Goal: Information Seeking & Learning: Learn about a topic

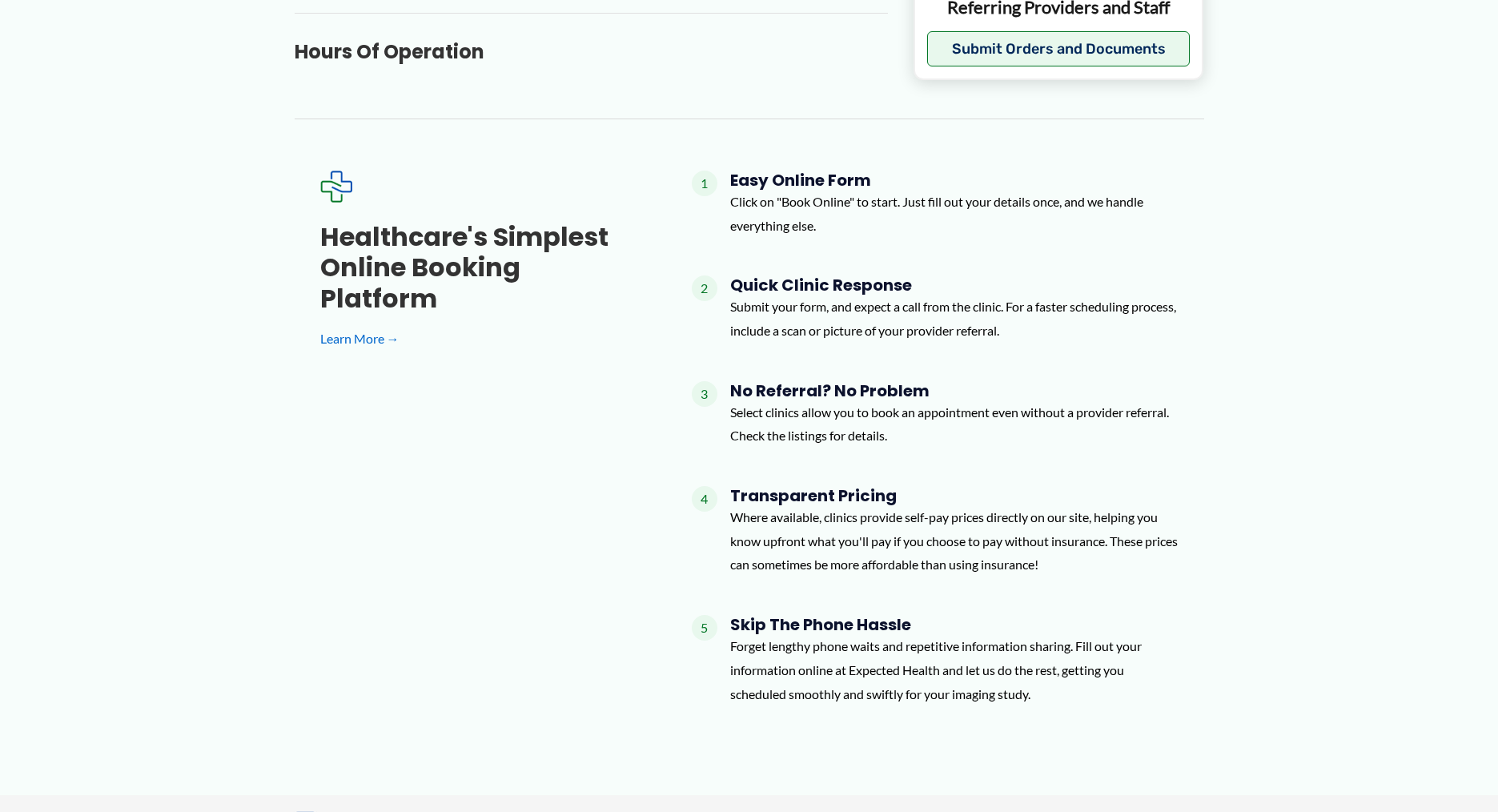
scroll to position [756, 0]
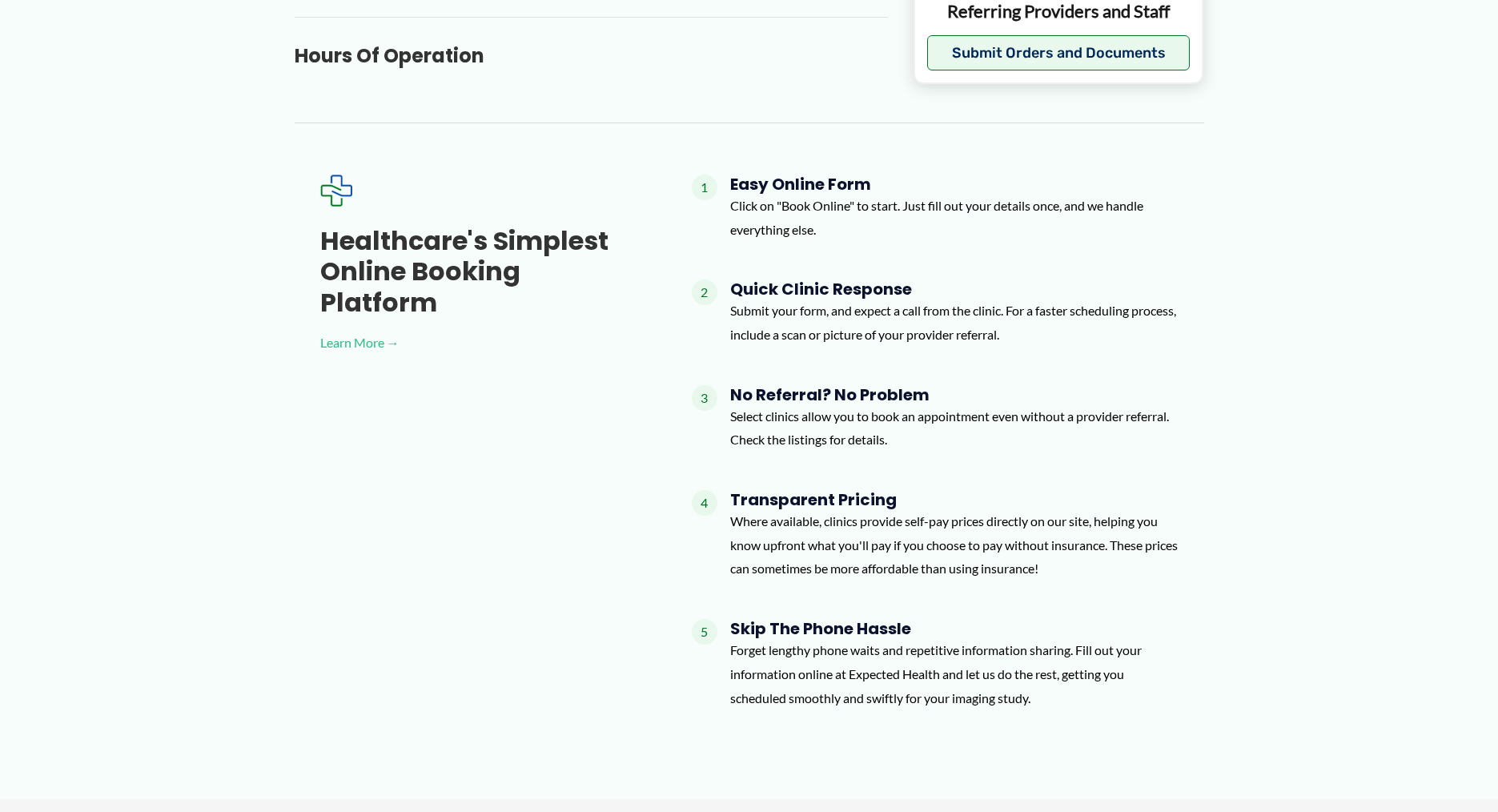
click at [373, 330] on link "Learn More →" at bounding box center [480, 342] width 320 height 24
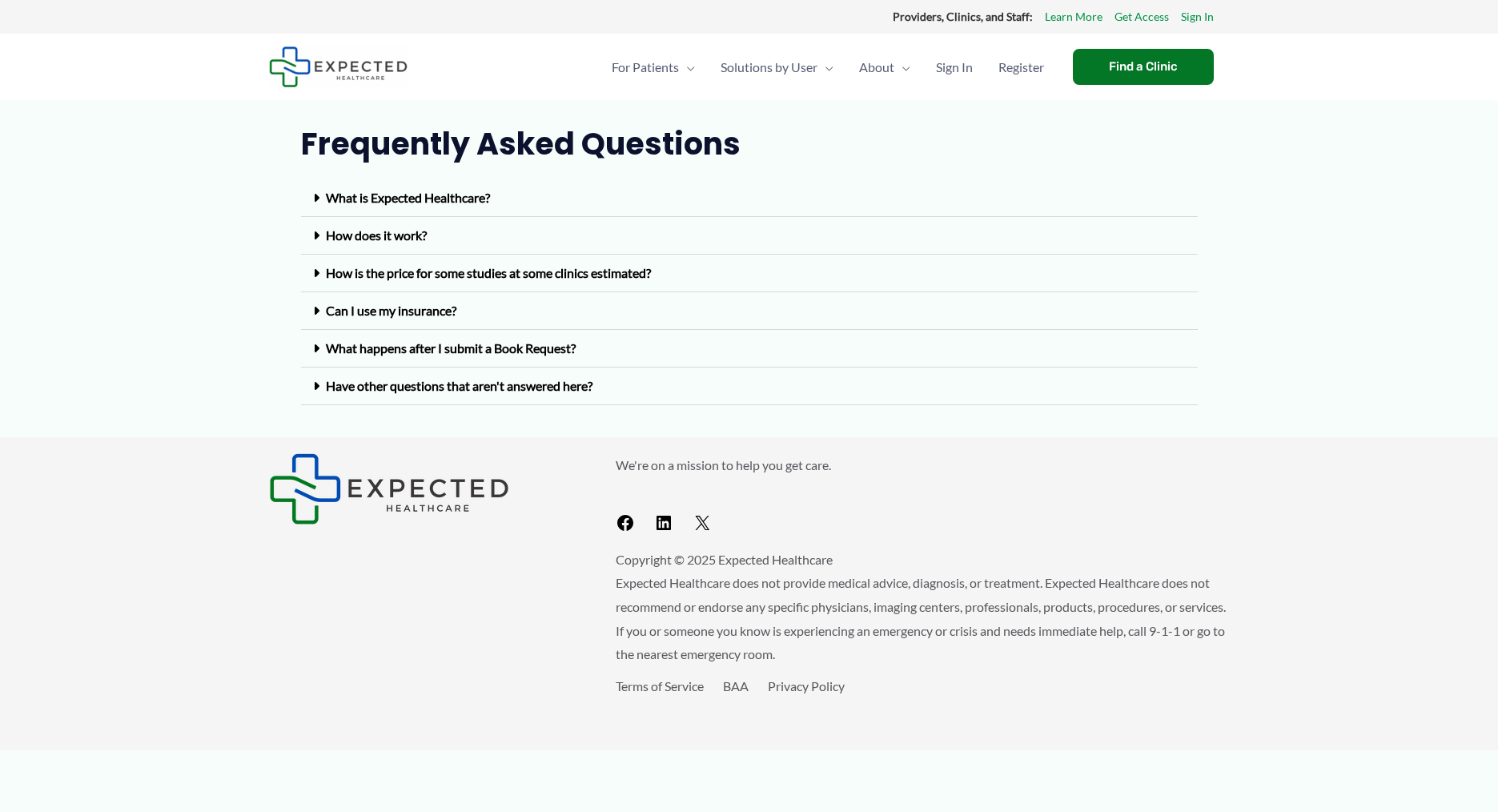
click at [467, 385] on link "Have other questions that aren't answered here?" at bounding box center [458, 386] width 266 height 15
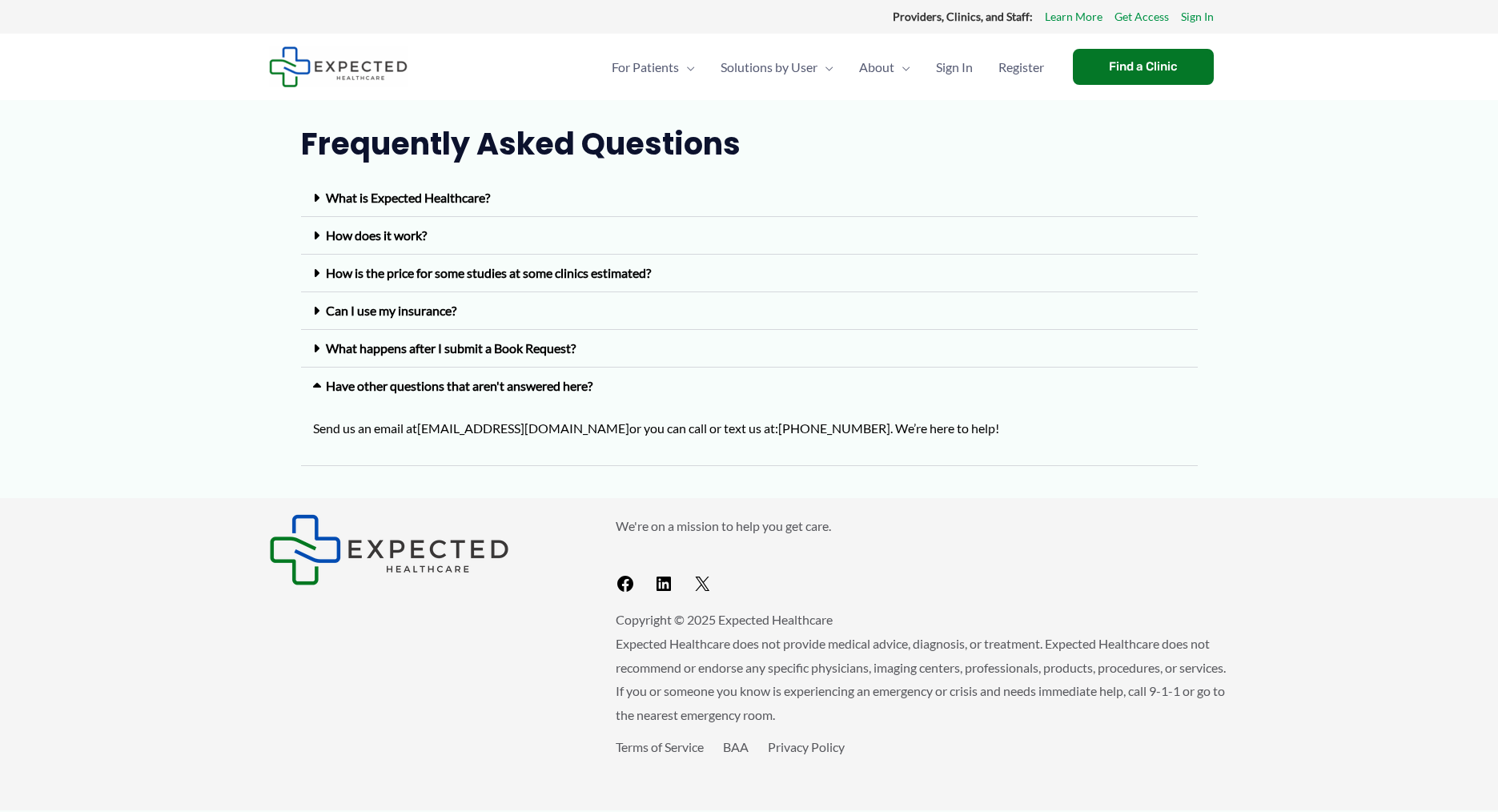
click at [467, 385] on link "Have other questions that aren't answered here?" at bounding box center [458, 386] width 266 height 15
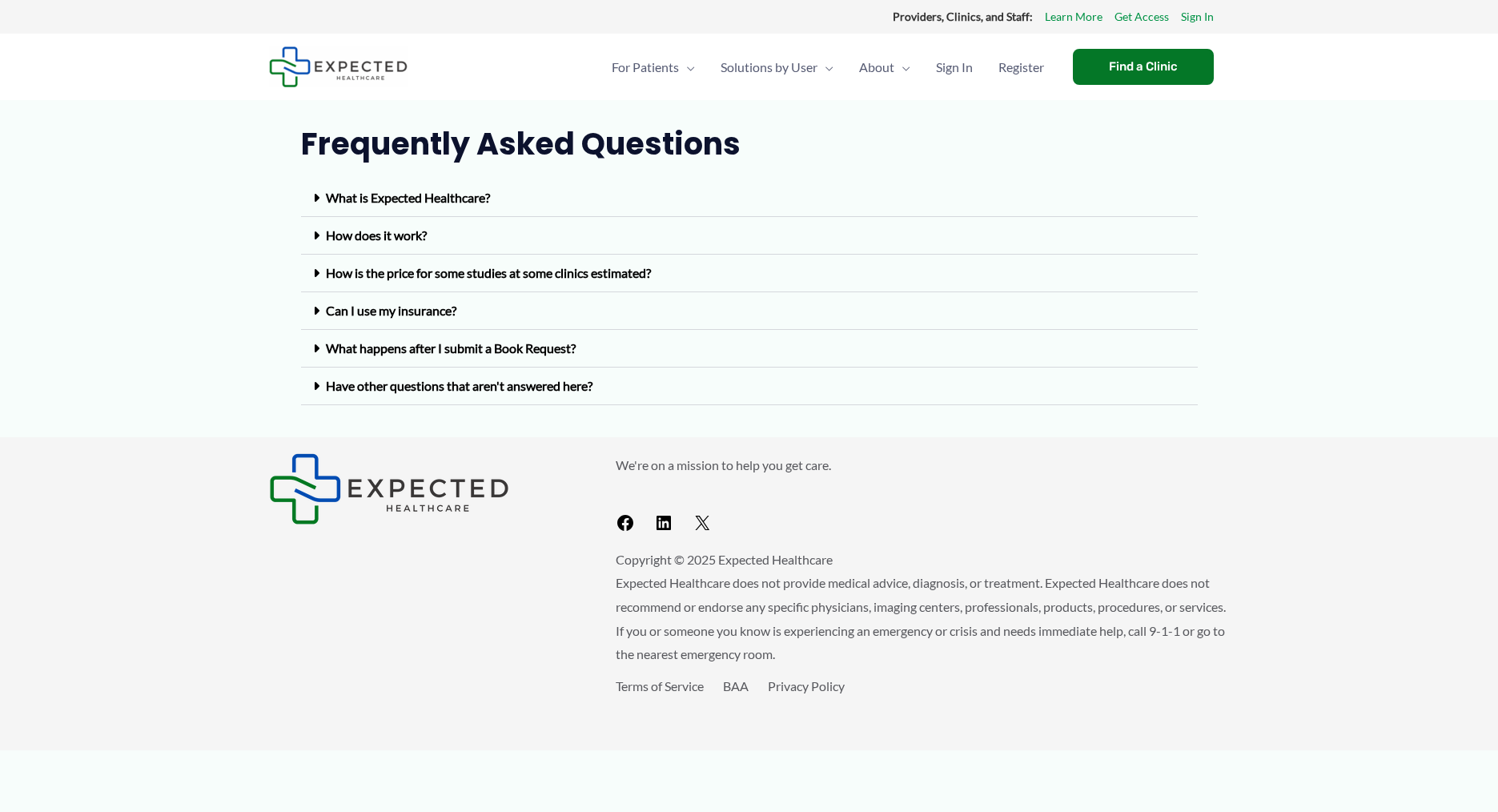
click at [412, 241] on link "How does it work?" at bounding box center [375, 235] width 101 height 15
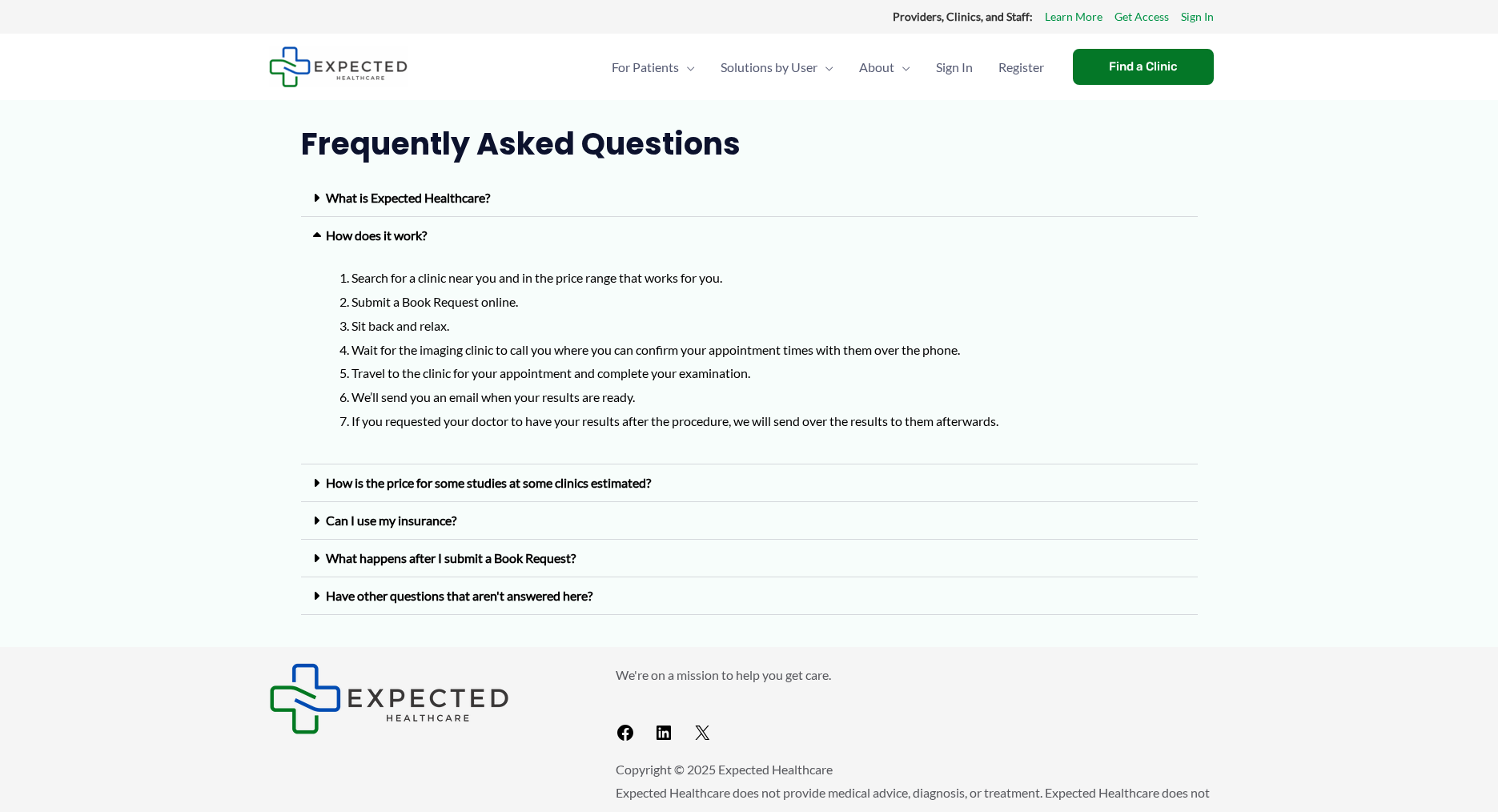
click at [452, 210] on div "What is Expected Healthcare?" at bounding box center [749, 199] width 897 height 38
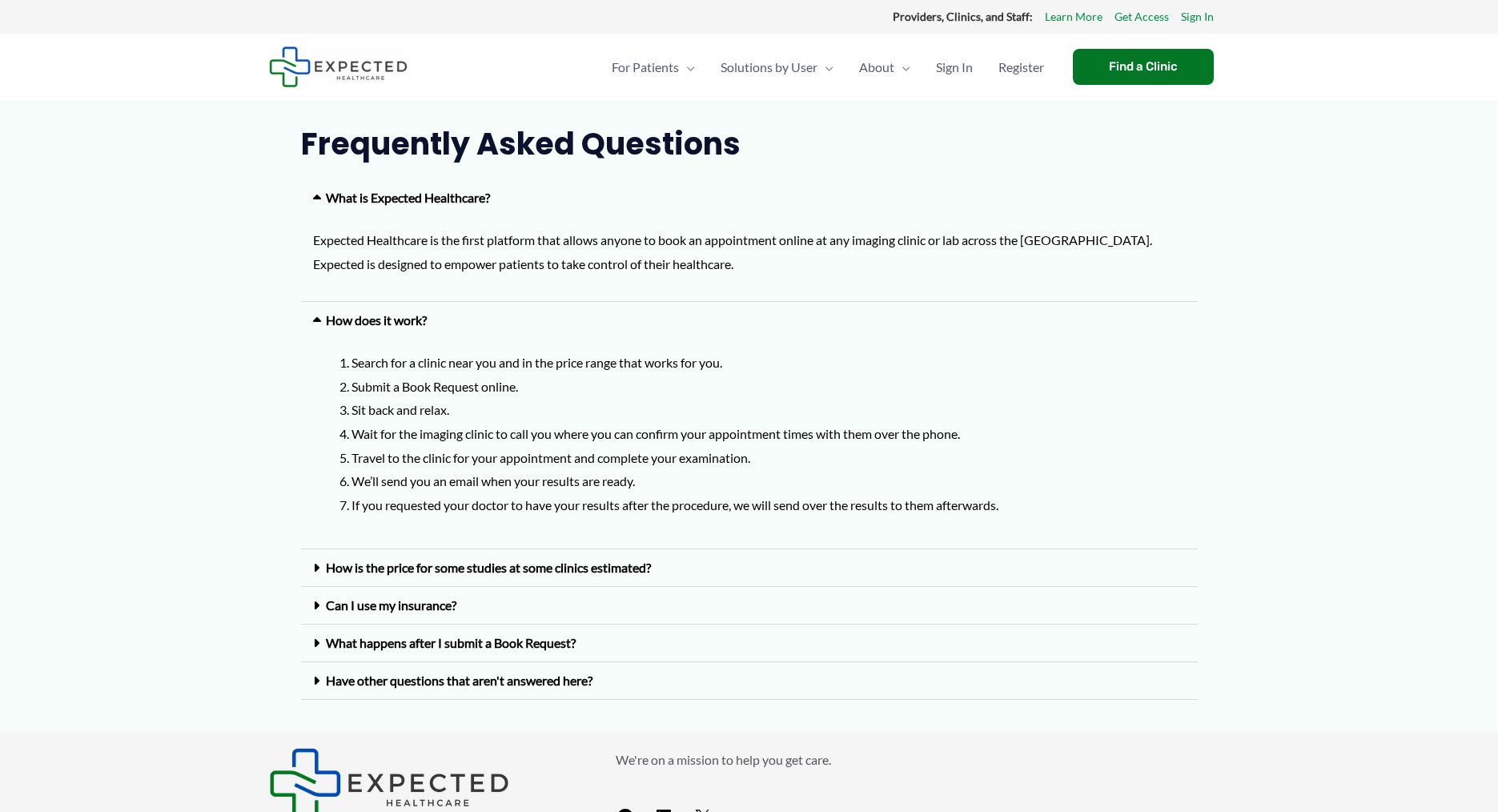
click at [459, 207] on div "What is Expected Healthcare?" at bounding box center [749, 198] width 897 height 37
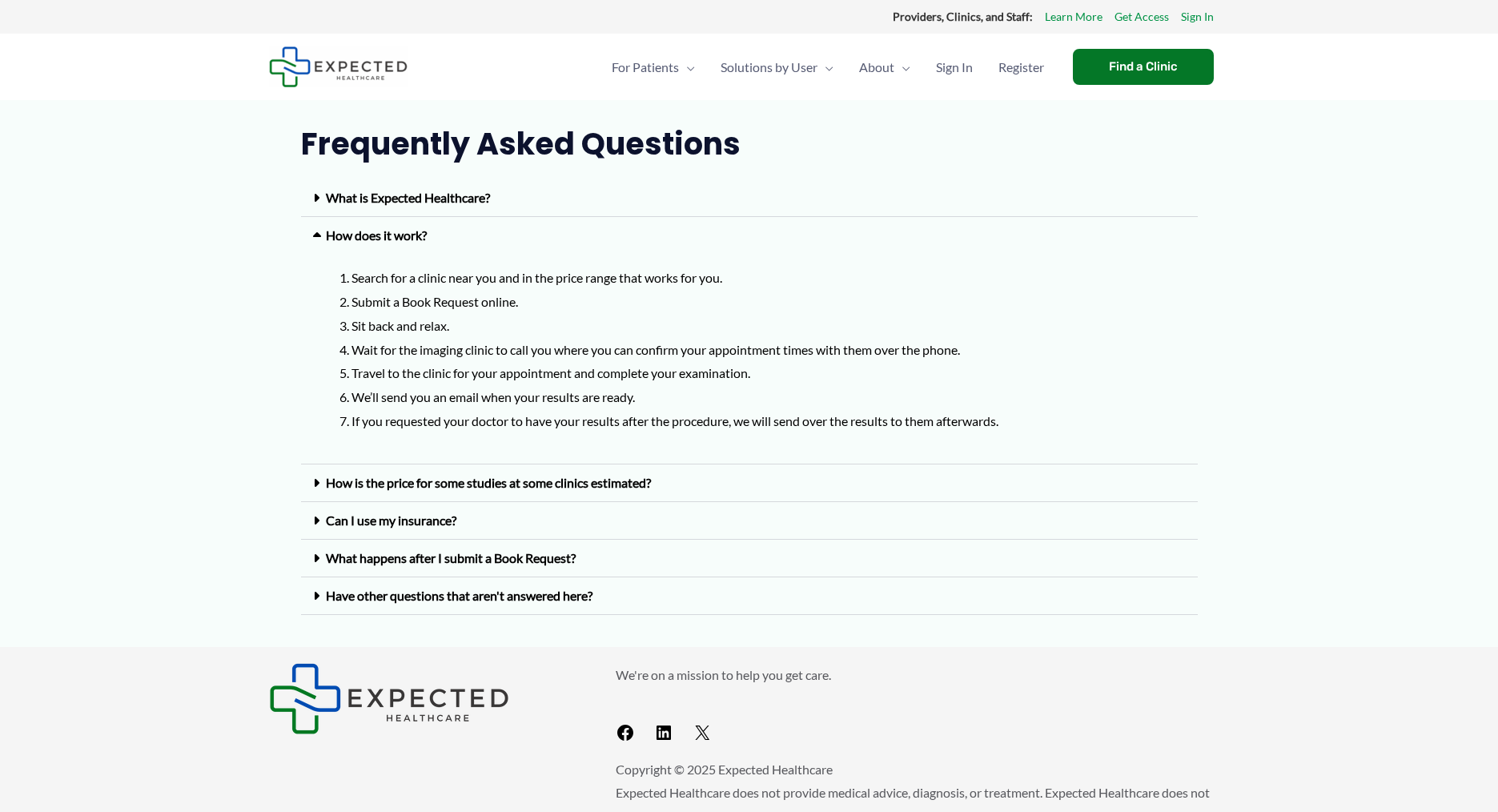
click at [460, 246] on div "How does it work?" at bounding box center [749, 235] width 897 height 37
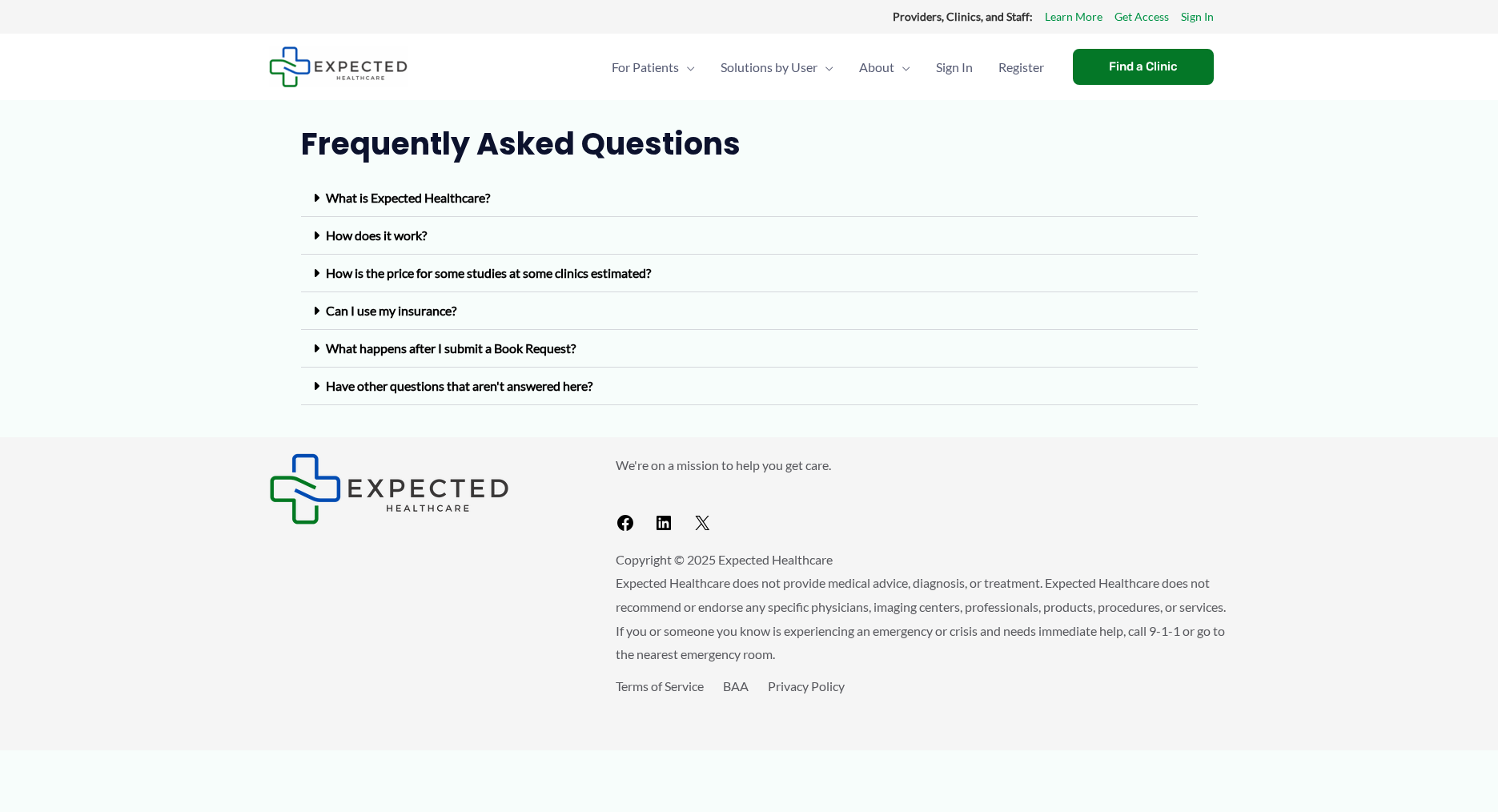
click at [449, 273] on link "How is the price for some studies at some clinics estimated?" at bounding box center [488, 273] width 326 height 15
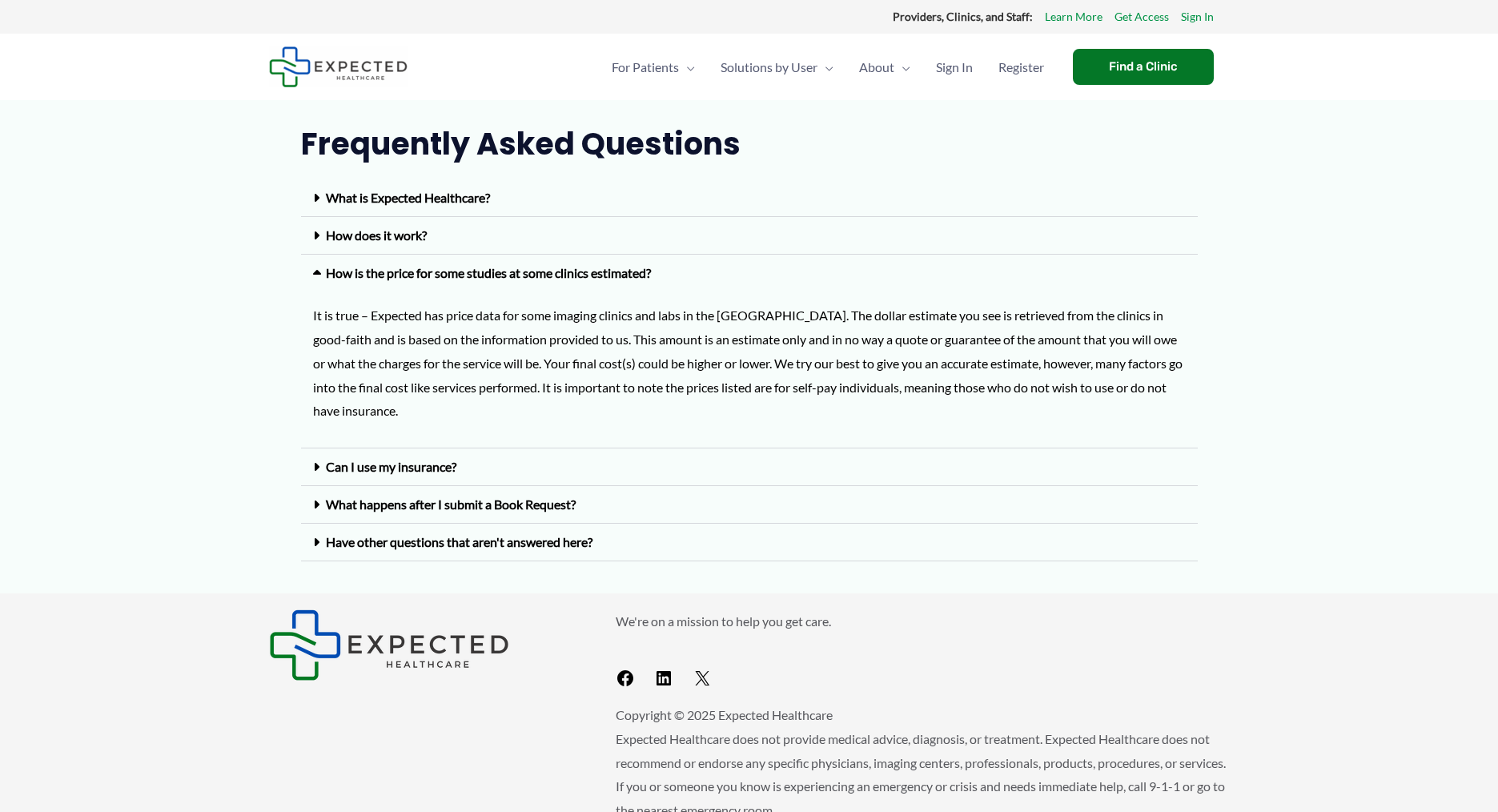
click at [464, 266] on link "How is the price for some studies at some clinics estimated?" at bounding box center [488, 273] width 326 height 15
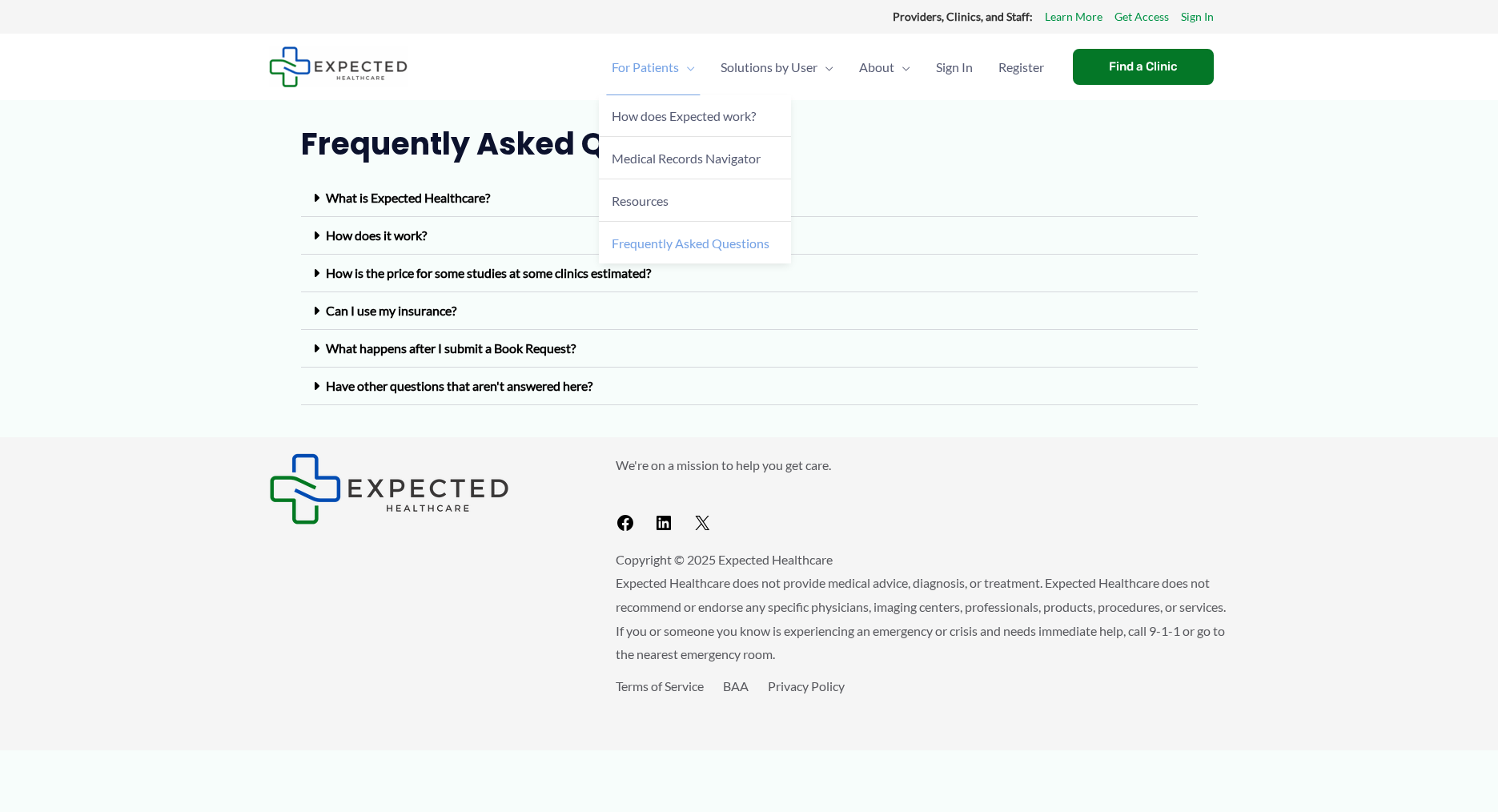
click at [655, 250] on link "Frequently Asked Questions" at bounding box center [695, 243] width 192 height 41
click at [679, 121] on span "How does Expected work?" at bounding box center [683, 116] width 144 height 15
click at [681, 119] on span "How does Expected work?" at bounding box center [683, 116] width 144 height 15
click at [879, 196] on span "Careers" at bounding box center [881, 200] width 43 height 15
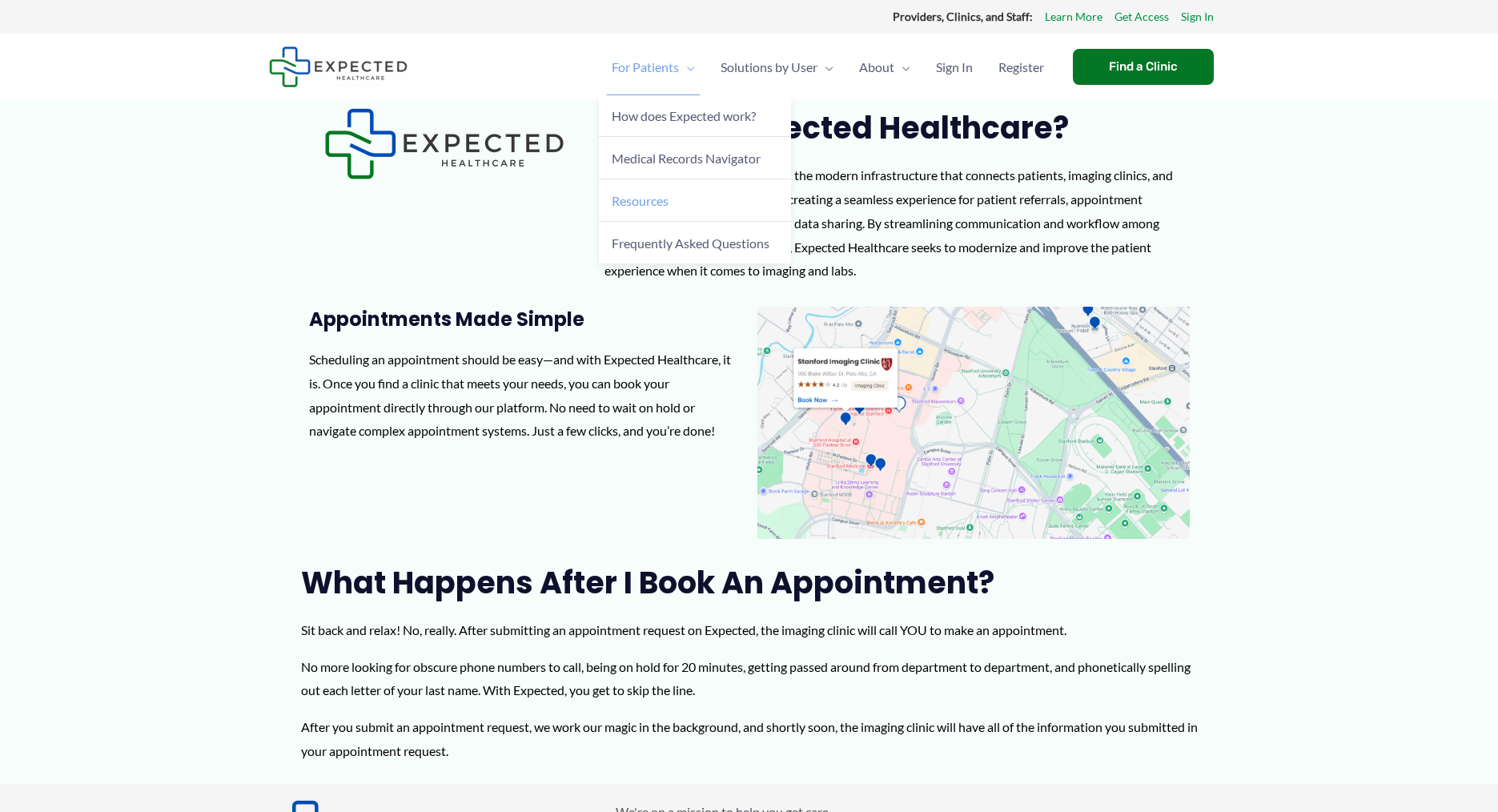
click at [658, 211] on link "Resources" at bounding box center [695, 200] width 192 height 42
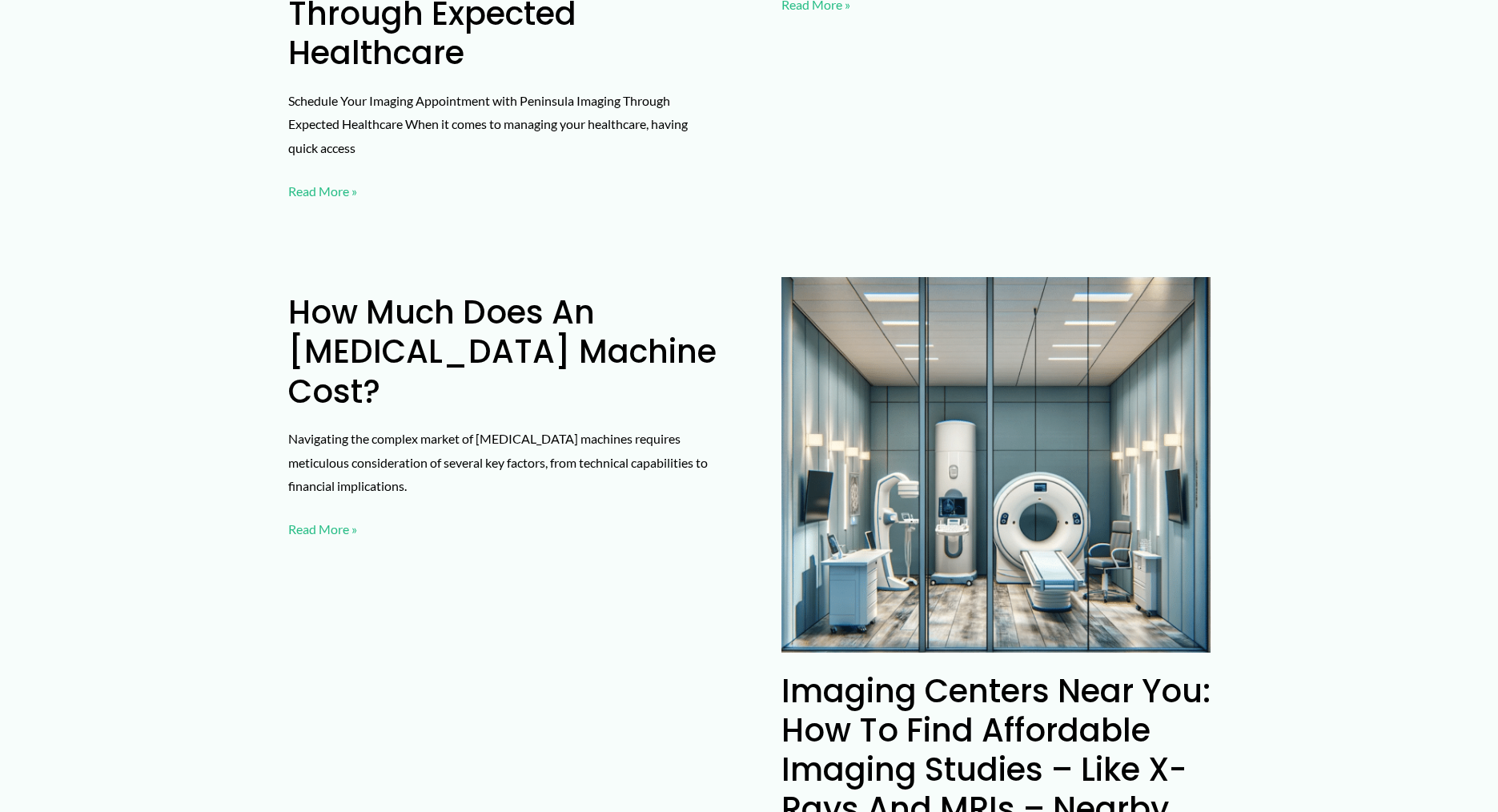
scroll to position [1132, 0]
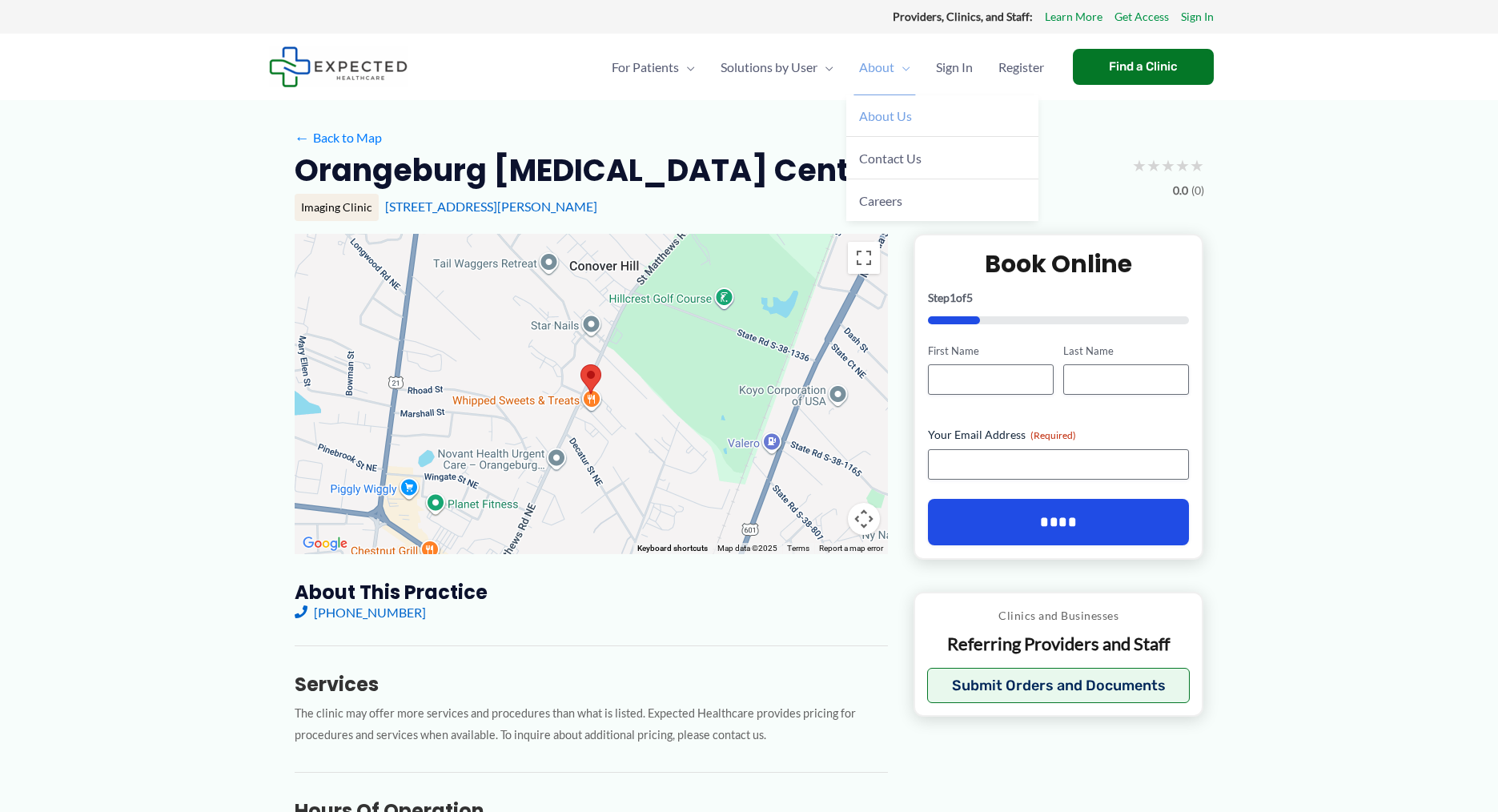
click at [865, 116] on span "About Us" at bounding box center [885, 116] width 53 height 15
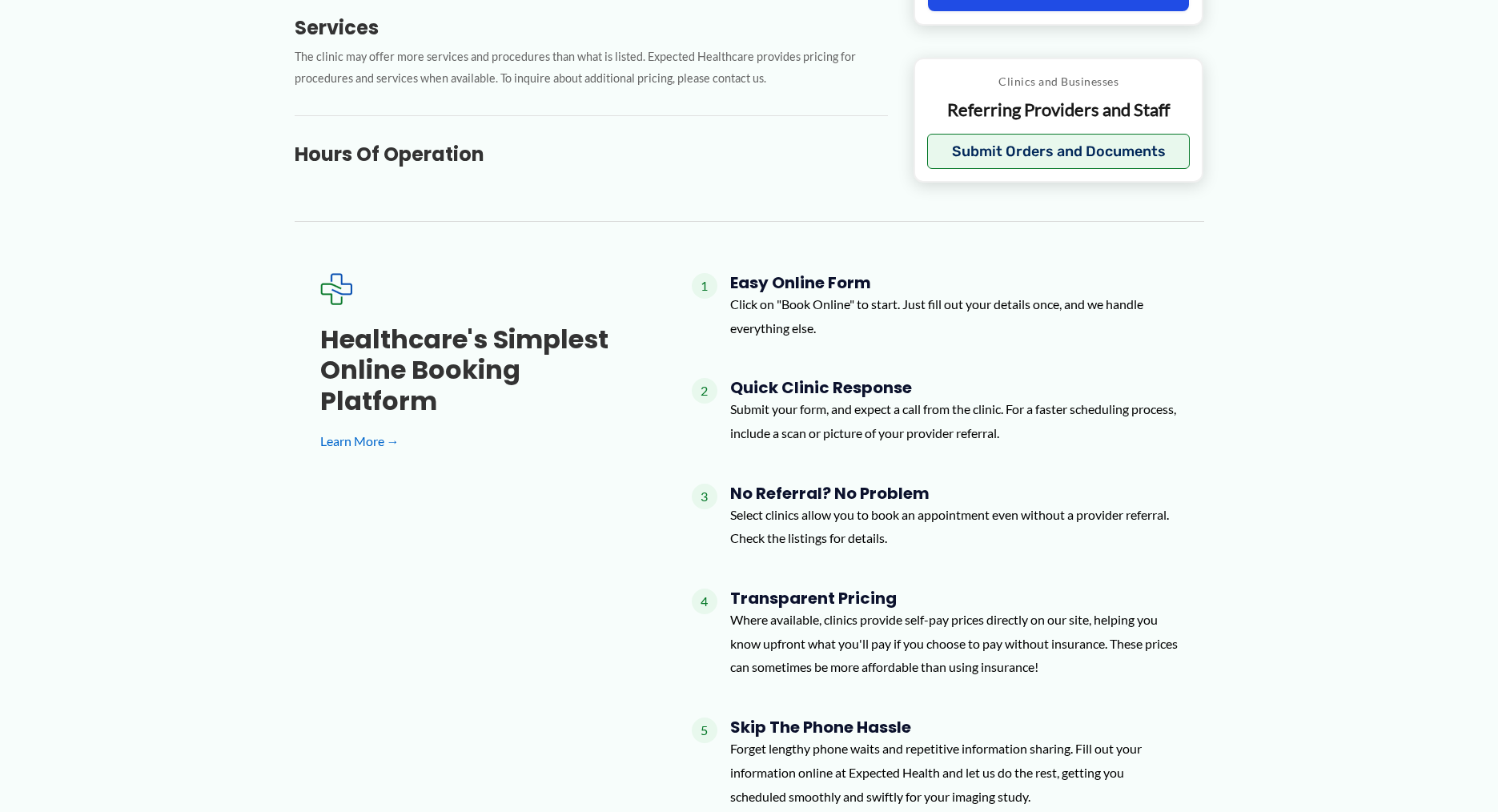
scroll to position [649, 0]
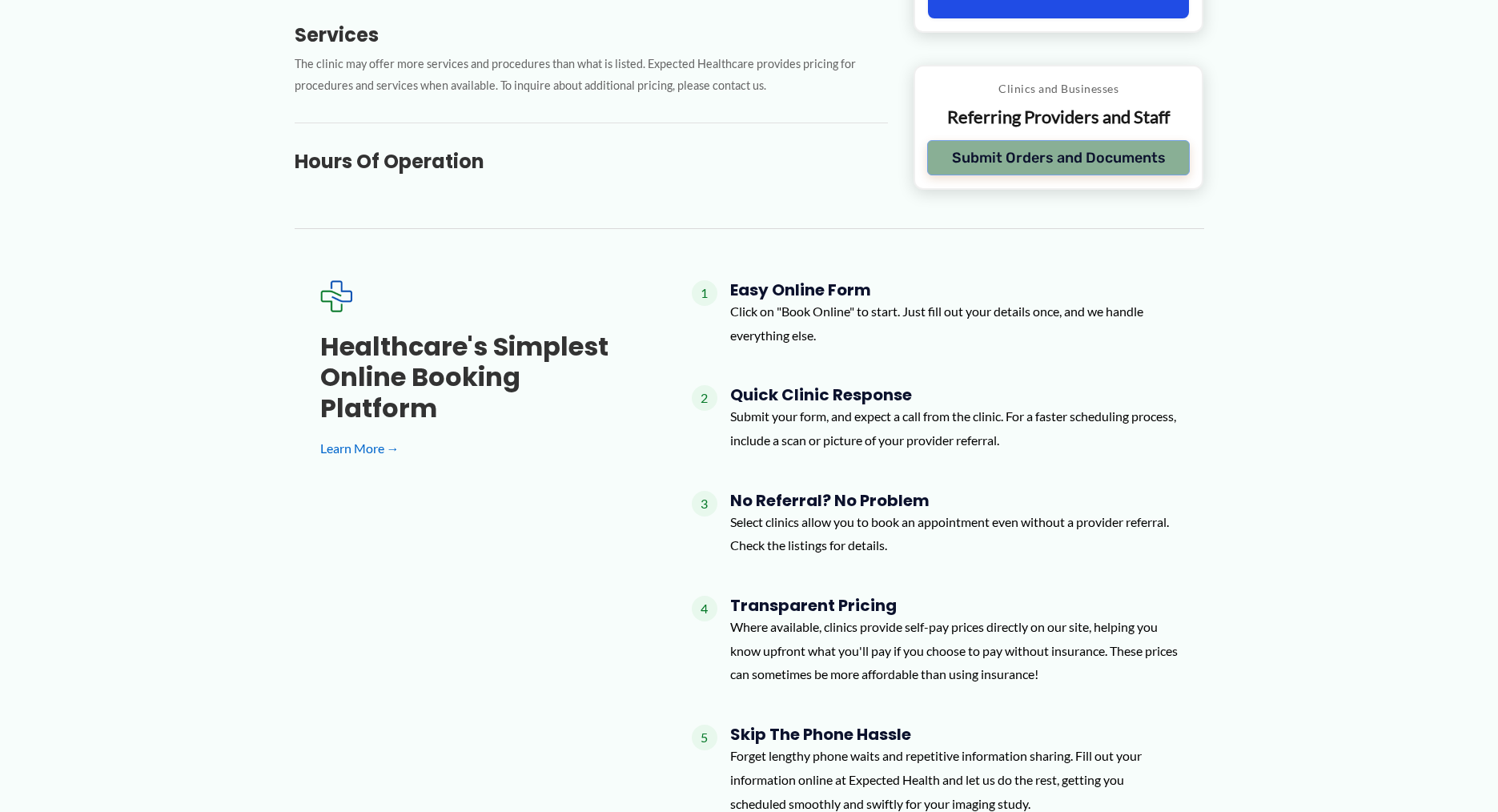
click at [1033, 155] on button "Submit Orders and Documents" at bounding box center [1060, 157] width 263 height 35
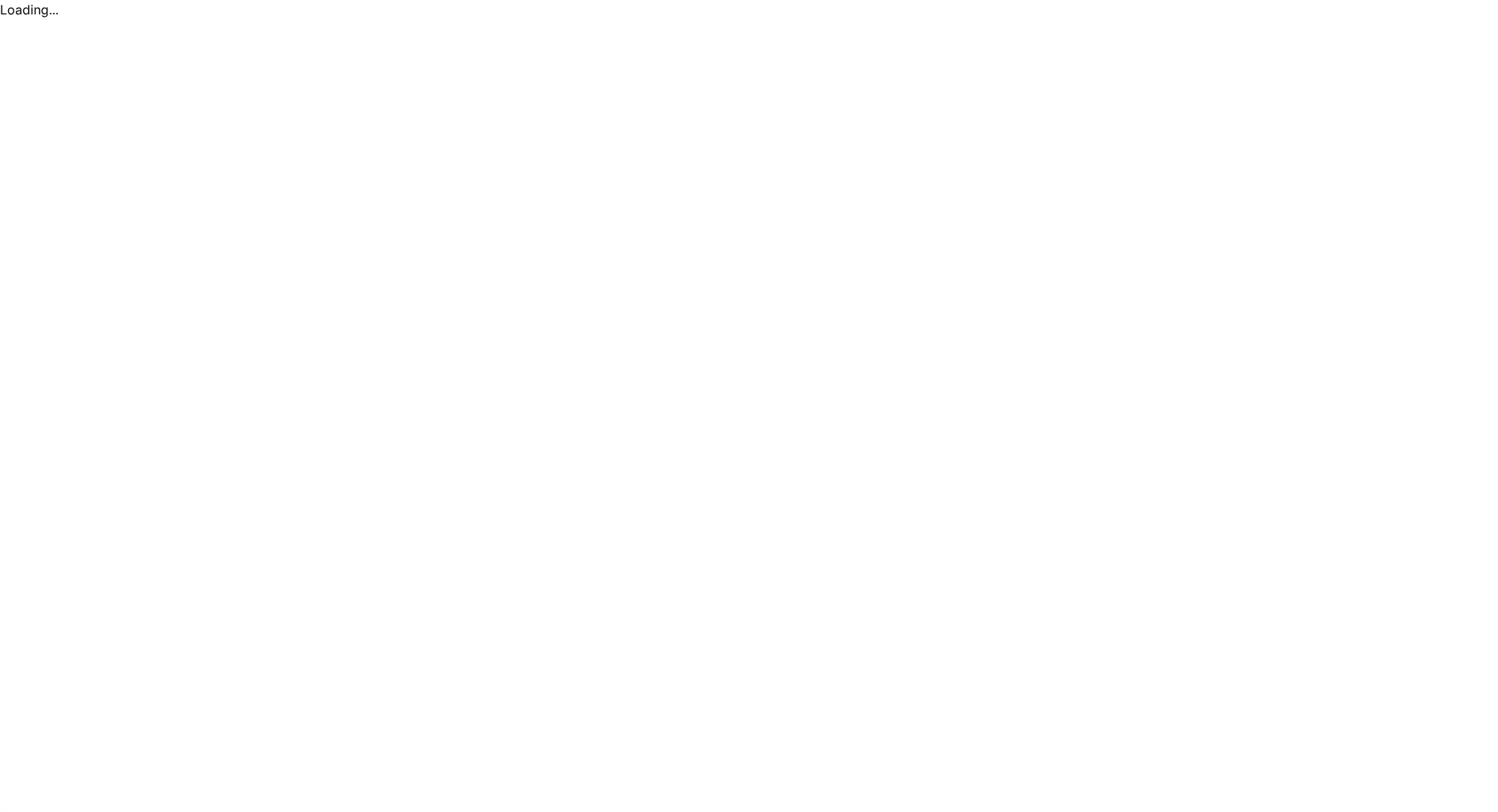
scroll to position [0, 0]
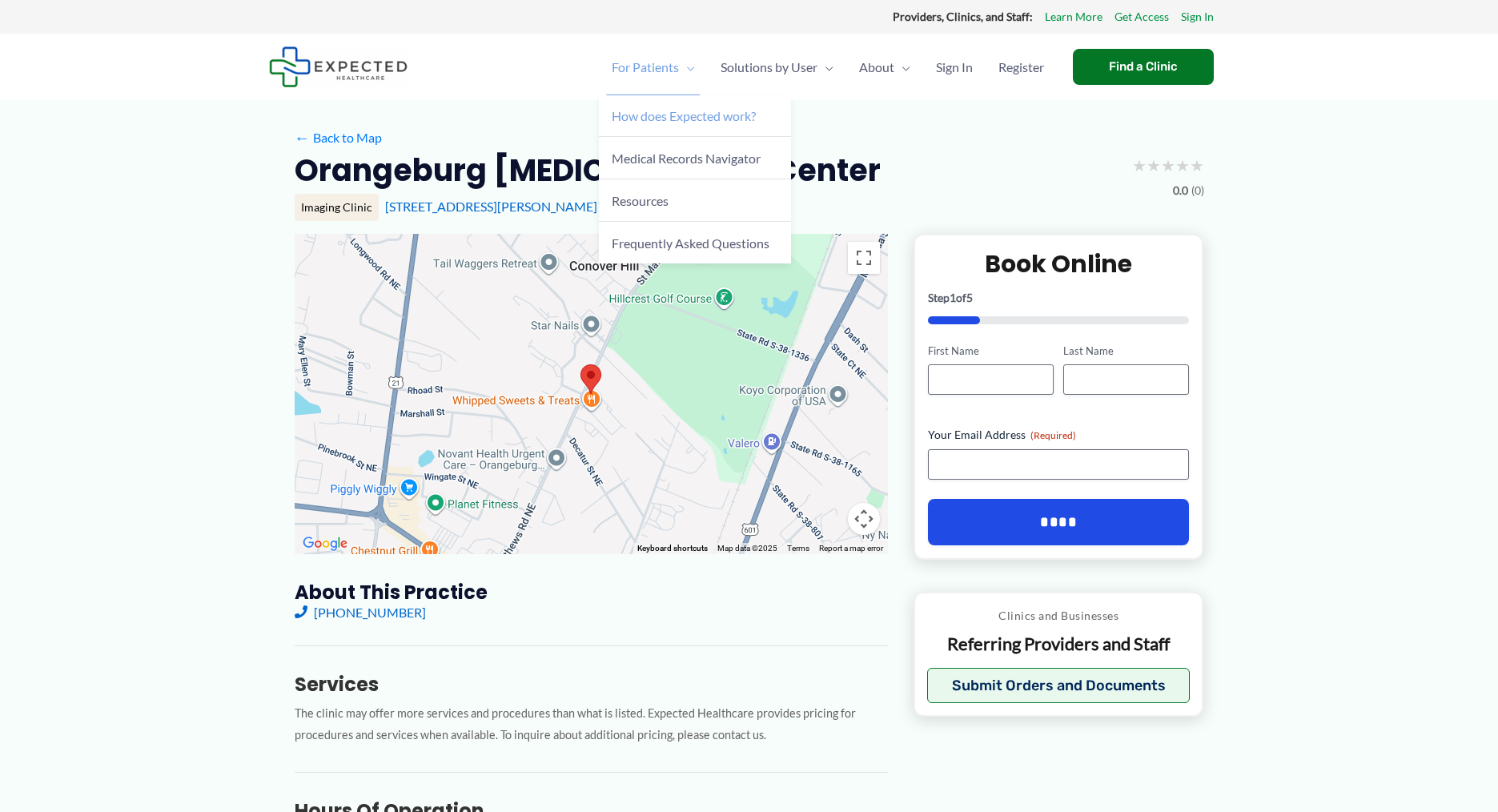
click at [697, 120] on span "How does Expected work?" at bounding box center [683, 116] width 144 height 15
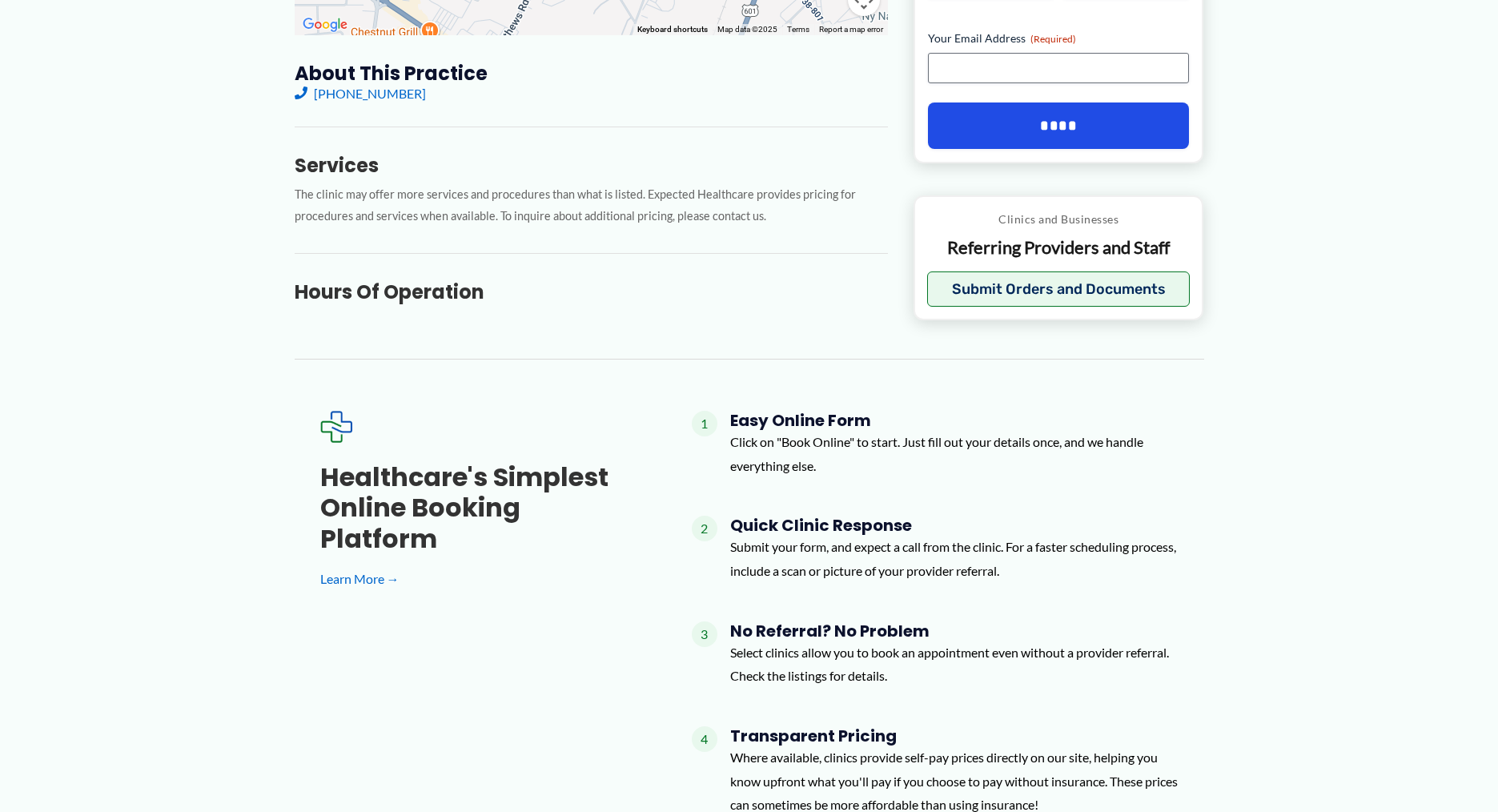
scroll to position [512, 0]
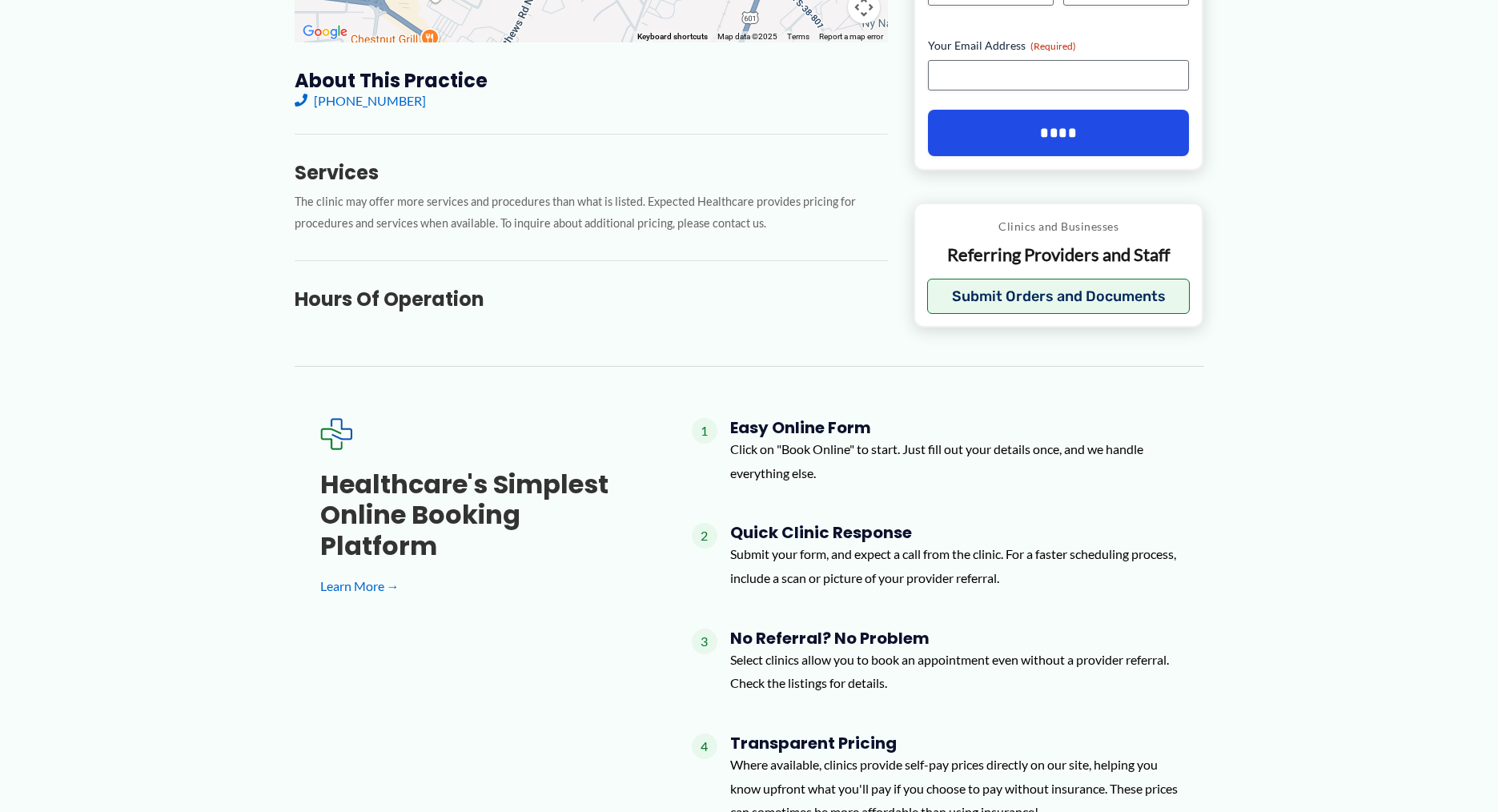
click at [337, 168] on h3 "Services" at bounding box center [591, 172] width 594 height 24
click at [334, 210] on p "The clinic may offer more services and procedures than what is listed. Expected…" at bounding box center [591, 213] width 594 height 43
click at [352, 574] on link "Learn More →" at bounding box center [480, 586] width 320 height 24
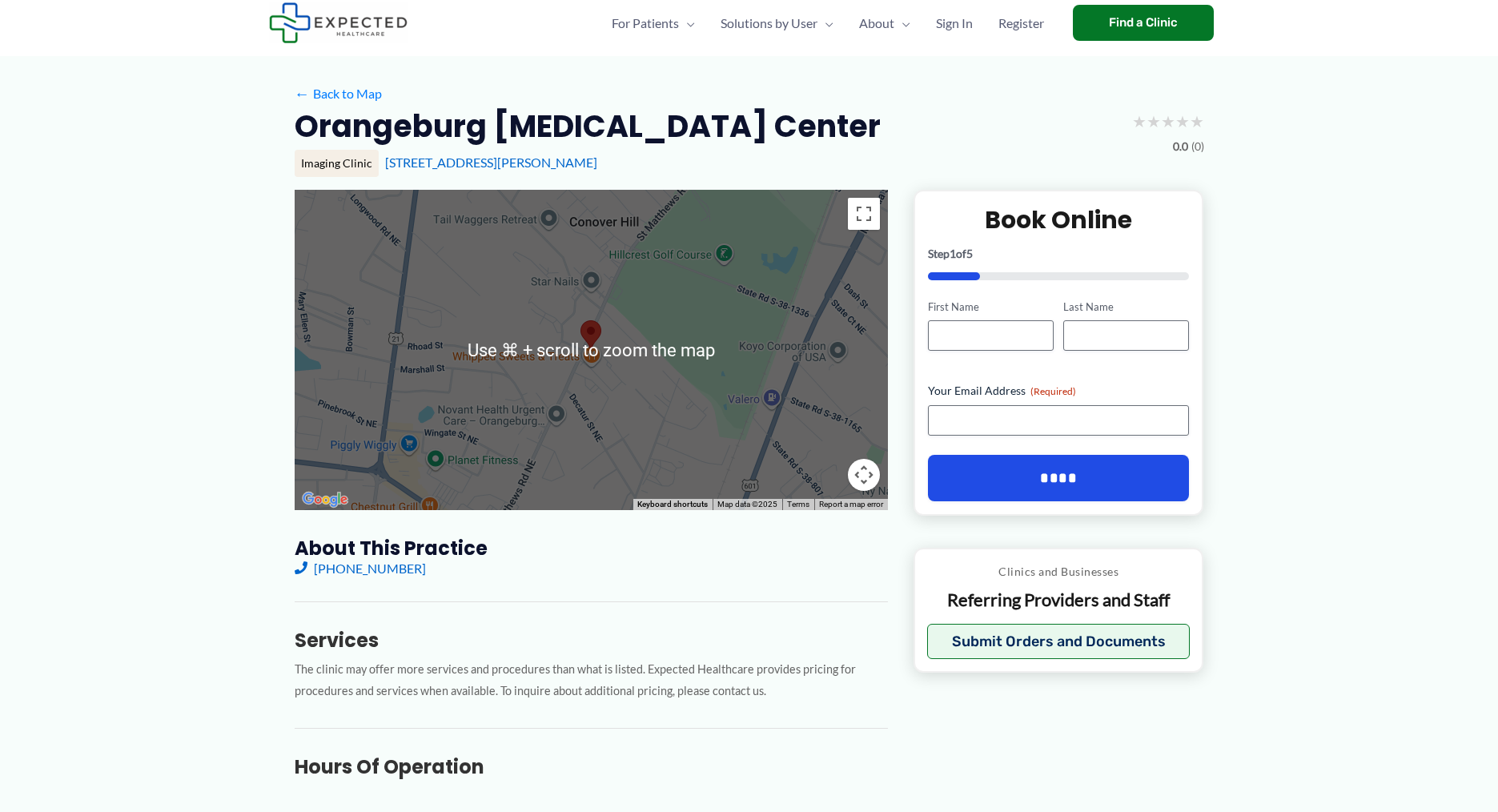
scroll to position [0, 0]
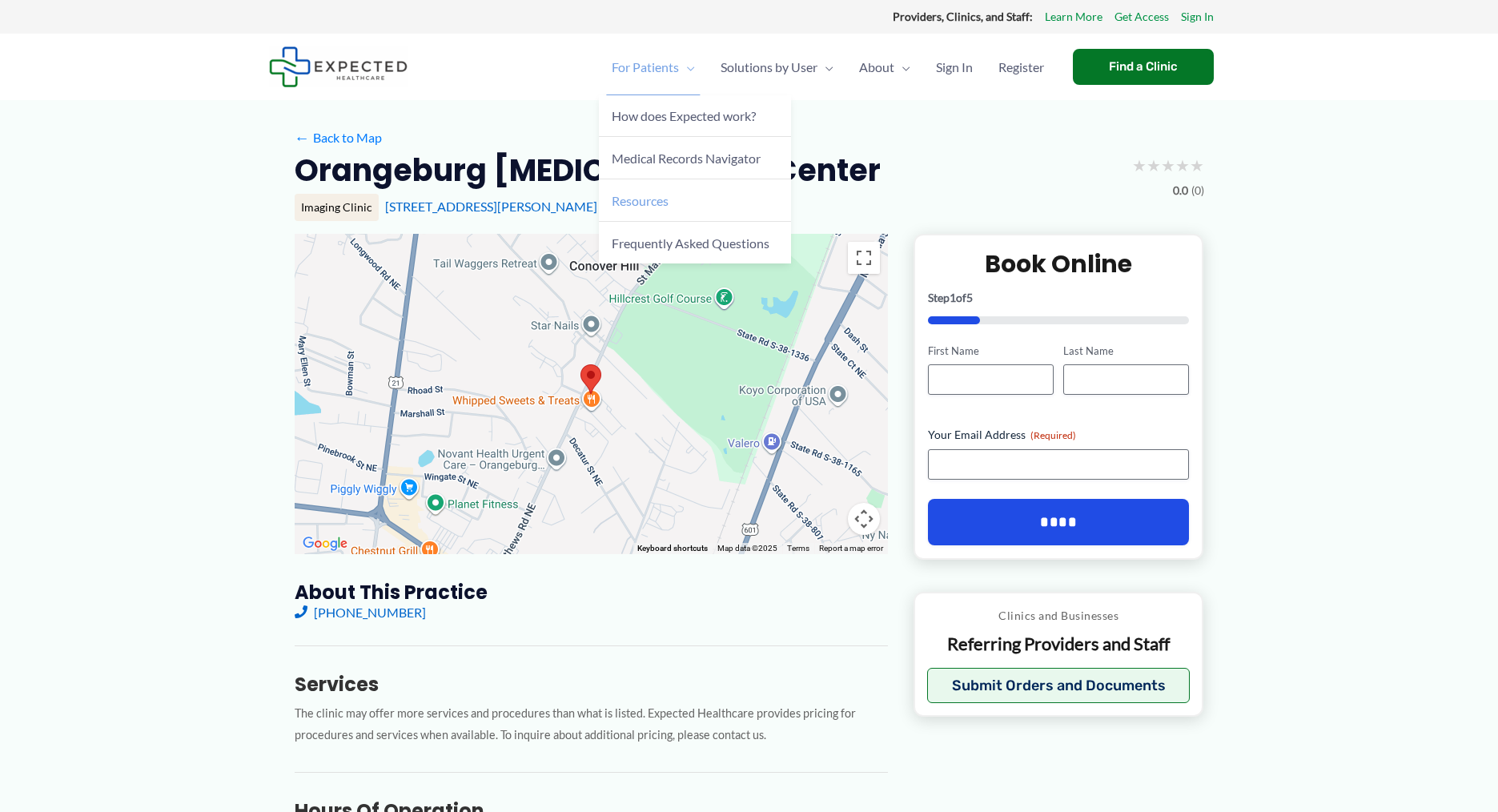
click at [648, 203] on span "Resources" at bounding box center [640, 200] width 56 height 15
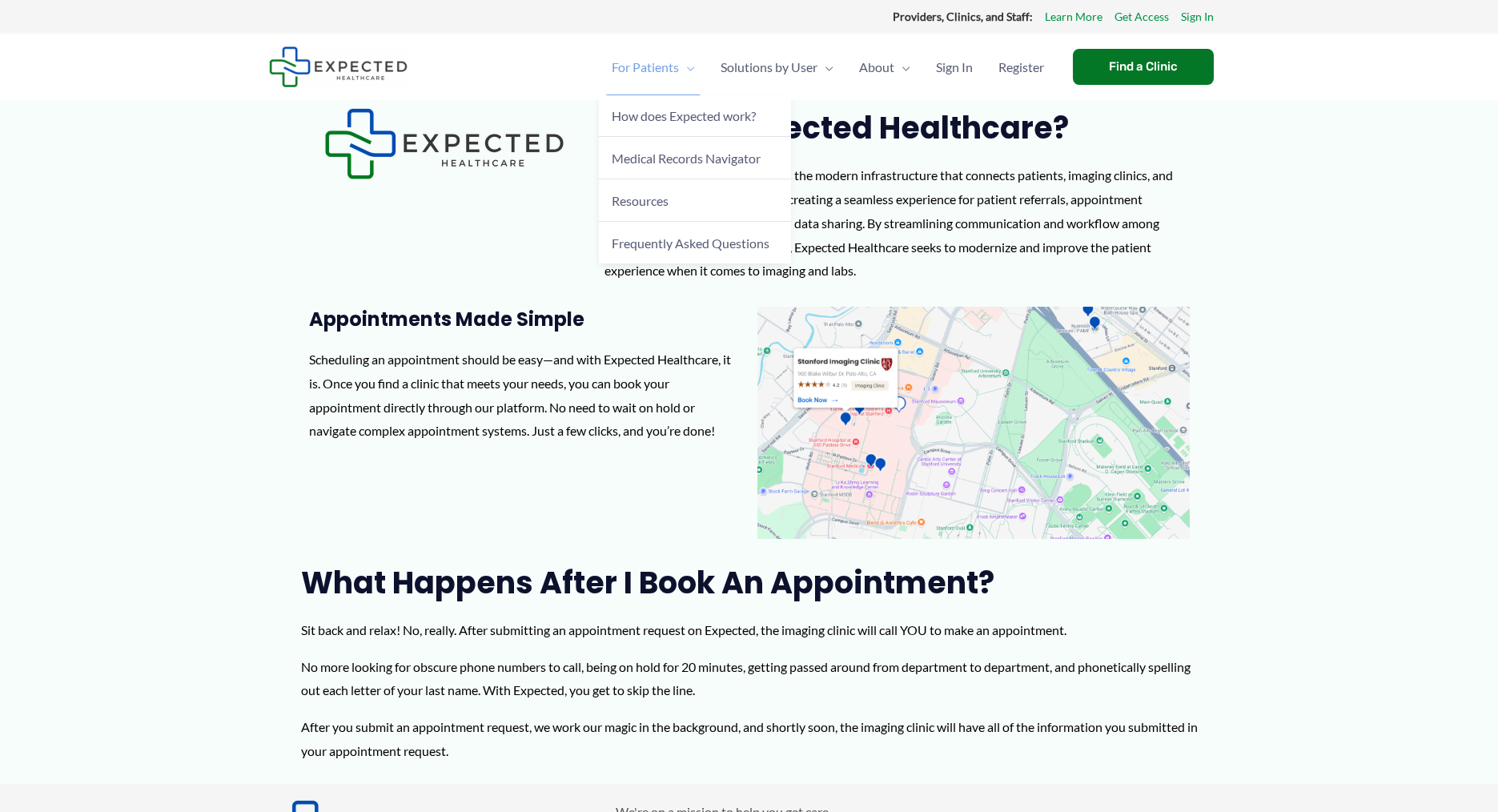
click at [664, 67] on span "For Patients" at bounding box center [645, 68] width 67 height 56
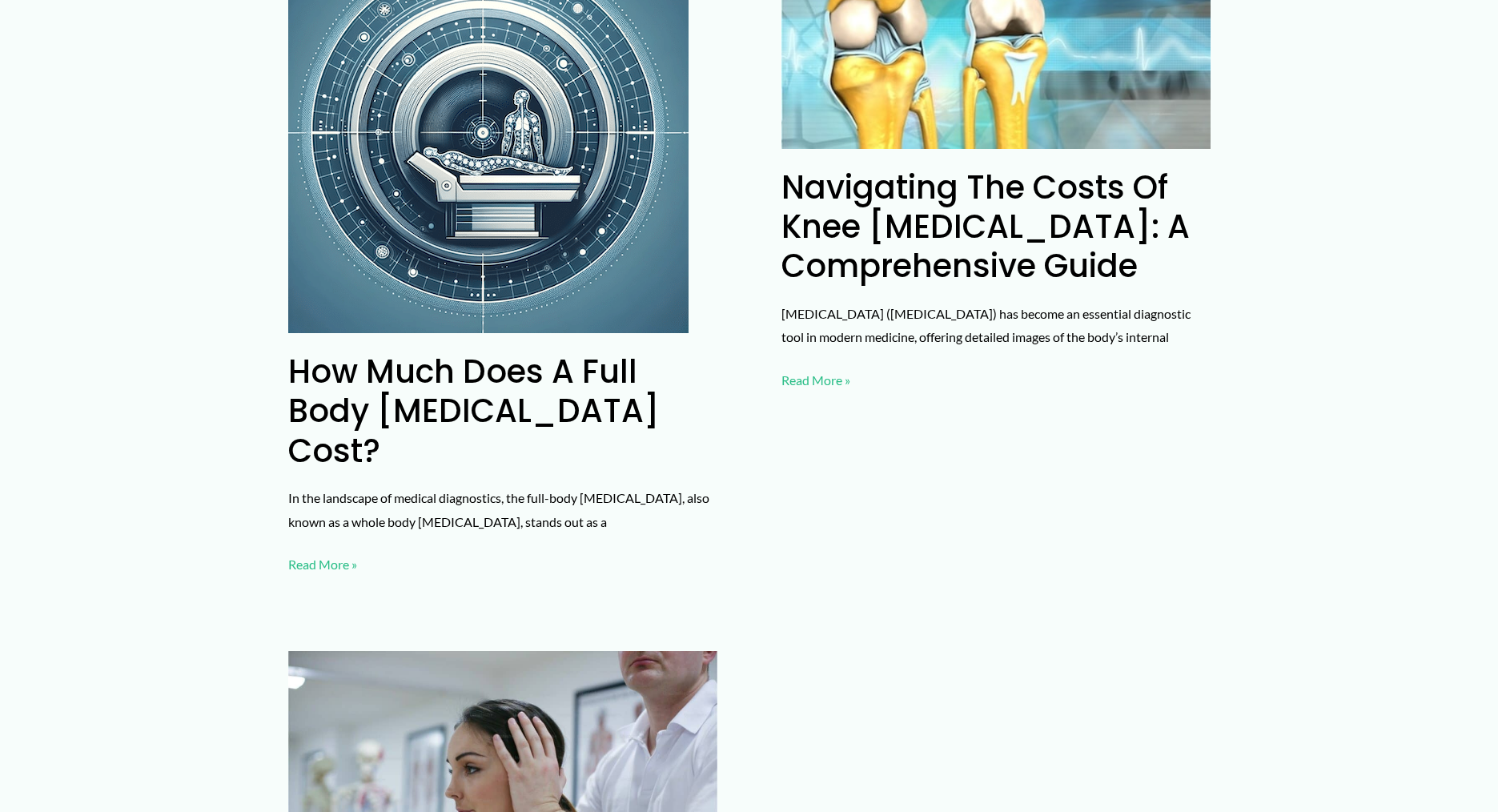
scroll to position [5870, 0]
